Goal: Information Seeking & Learning: Learn about a topic

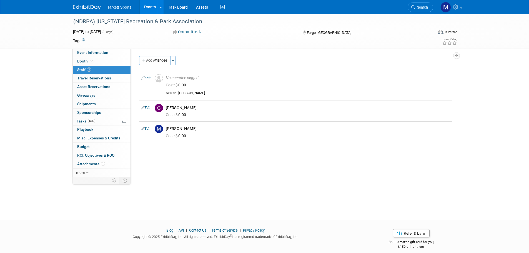
click at [153, 9] on link "Events" at bounding box center [150, 7] width 20 height 14
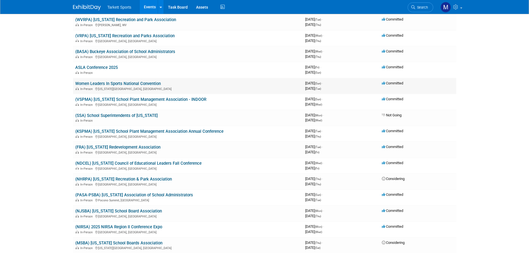
scroll to position [111, 0]
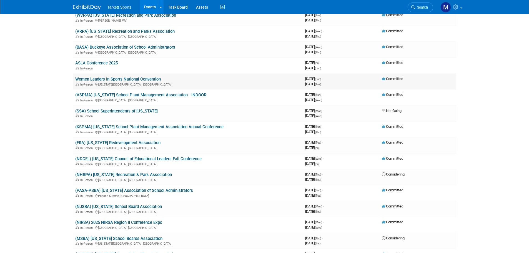
click at [123, 80] on link "Women Leaders In Sports National Convention" at bounding box center [118, 79] width 86 height 5
click at [146, 157] on link "(NDCEL) [US_STATE] Council of Educational Leaders Fall Conference" at bounding box center [138, 158] width 126 height 5
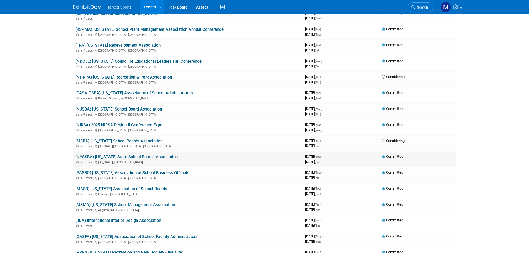
scroll to position [222, 0]
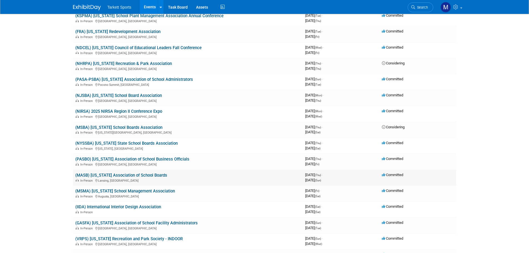
click at [132, 177] on link "(MASB) [US_STATE] Association of School Boards" at bounding box center [121, 175] width 92 height 5
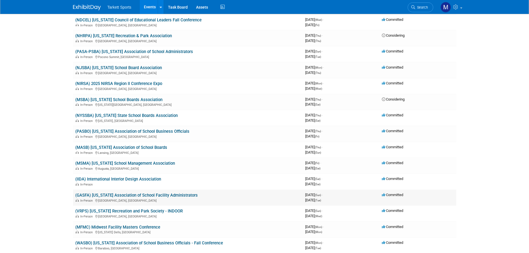
scroll to position [278, 0]
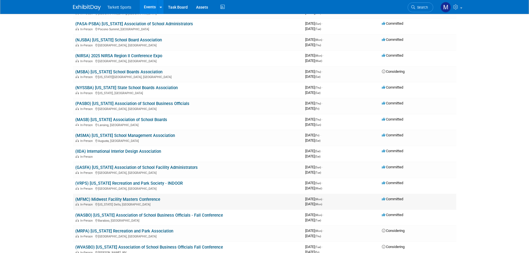
click at [157, 200] on link "(MFMC) Midwest Facility Masters Conference" at bounding box center [117, 199] width 85 height 5
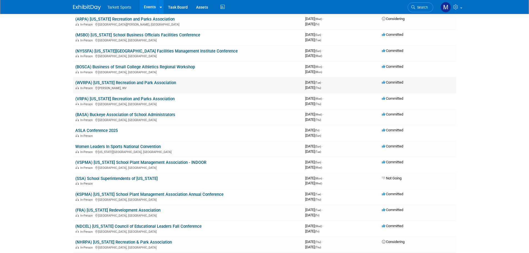
scroll to position [0, 0]
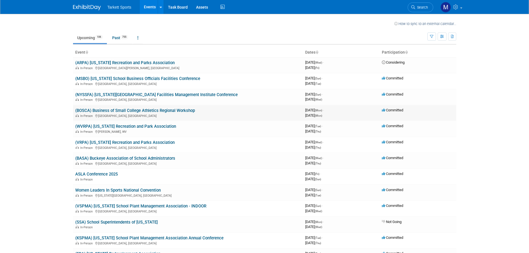
click at [137, 111] on link "(BOSCA) Business of Small College Athletics Regional Workshop" at bounding box center [135, 110] width 120 height 5
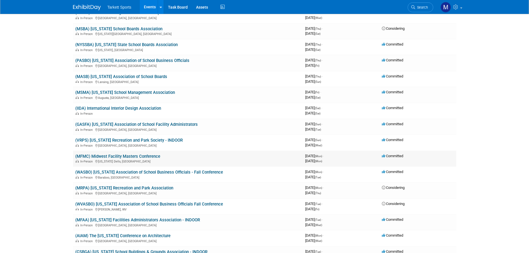
scroll to position [333, 0]
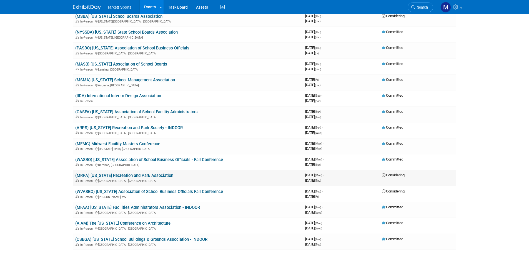
click at [167, 176] on link "(MRPA) [US_STATE] Recreation and Park Association" at bounding box center [124, 175] width 98 height 5
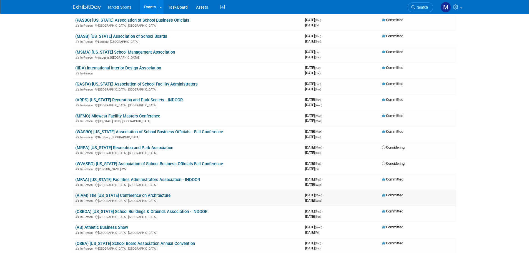
click at [138, 194] on link "(AIAM) The [US_STATE] Conference on Architecture" at bounding box center [122, 195] width 95 height 5
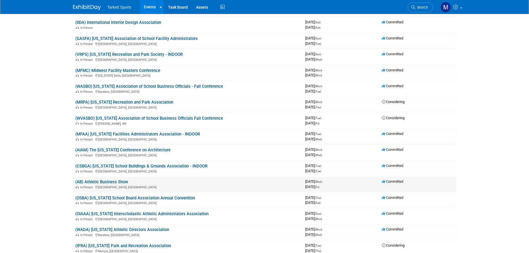
scroll to position [417, 0]
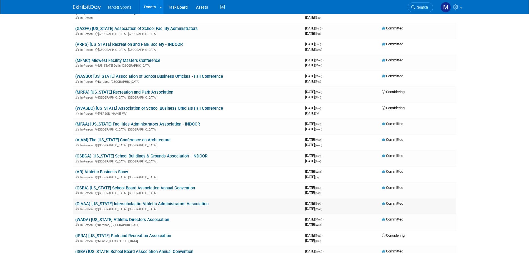
click at [148, 205] on link "(OIAAA) [US_STATE] Interscholastic Athletic Administrators Association" at bounding box center [141, 203] width 133 height 5
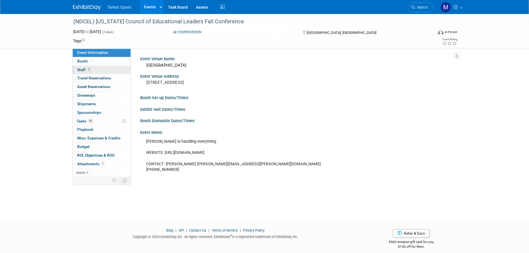
click at [105, 68] on link "1 Staff 1" at bounding box center [102, 70] width 58 height 8
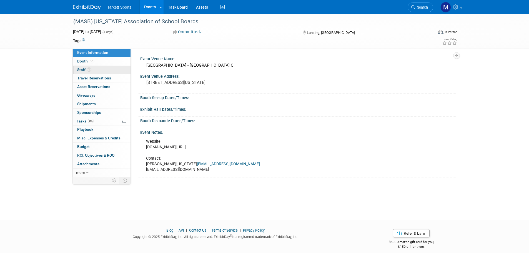
click at [104, 73] on link "1 Staff 1" at bounding box center [102, 70] width 58 height 8
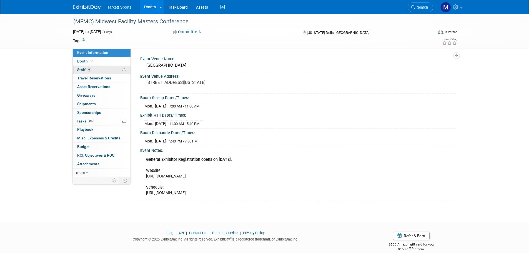
click at [98, 70] on link "6 Staff 6" at bounding box center [102, 70] width 58 height 8
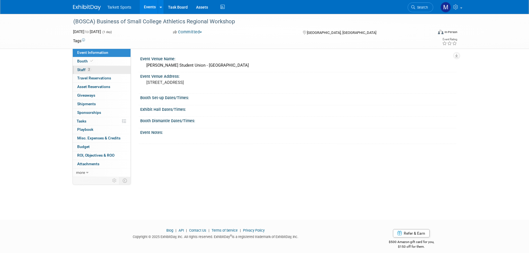
click at [108, 68] on link "2 Staff 2" at bounding box center [102, 70] width 58 height 8
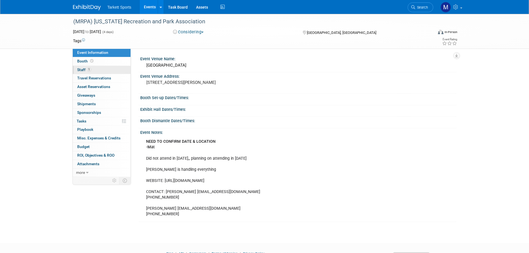
click at [104, 70] on link "1 Staff 1" at bounding box center [102, 70] width 58 height 8
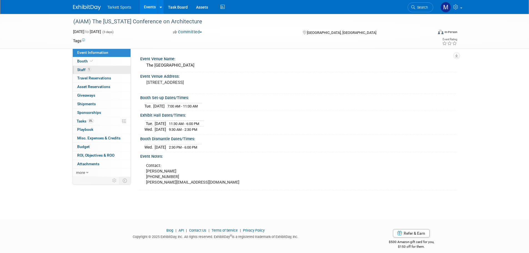
click at [96, 67] on link "1 Staff 1" at bounding box center [102, 70] width 58 height 8
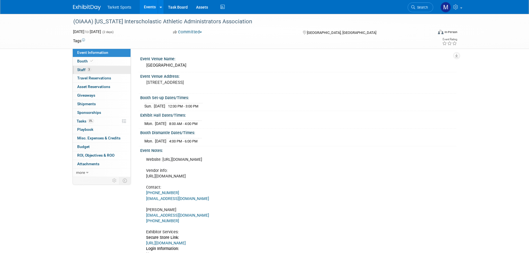
click at [103, 70] on link "3 Staff 3" at bounding box center [102, 70] width 58 height 8
